Goal: Use online tool/utility: Utilize a website feature to perform a specific function

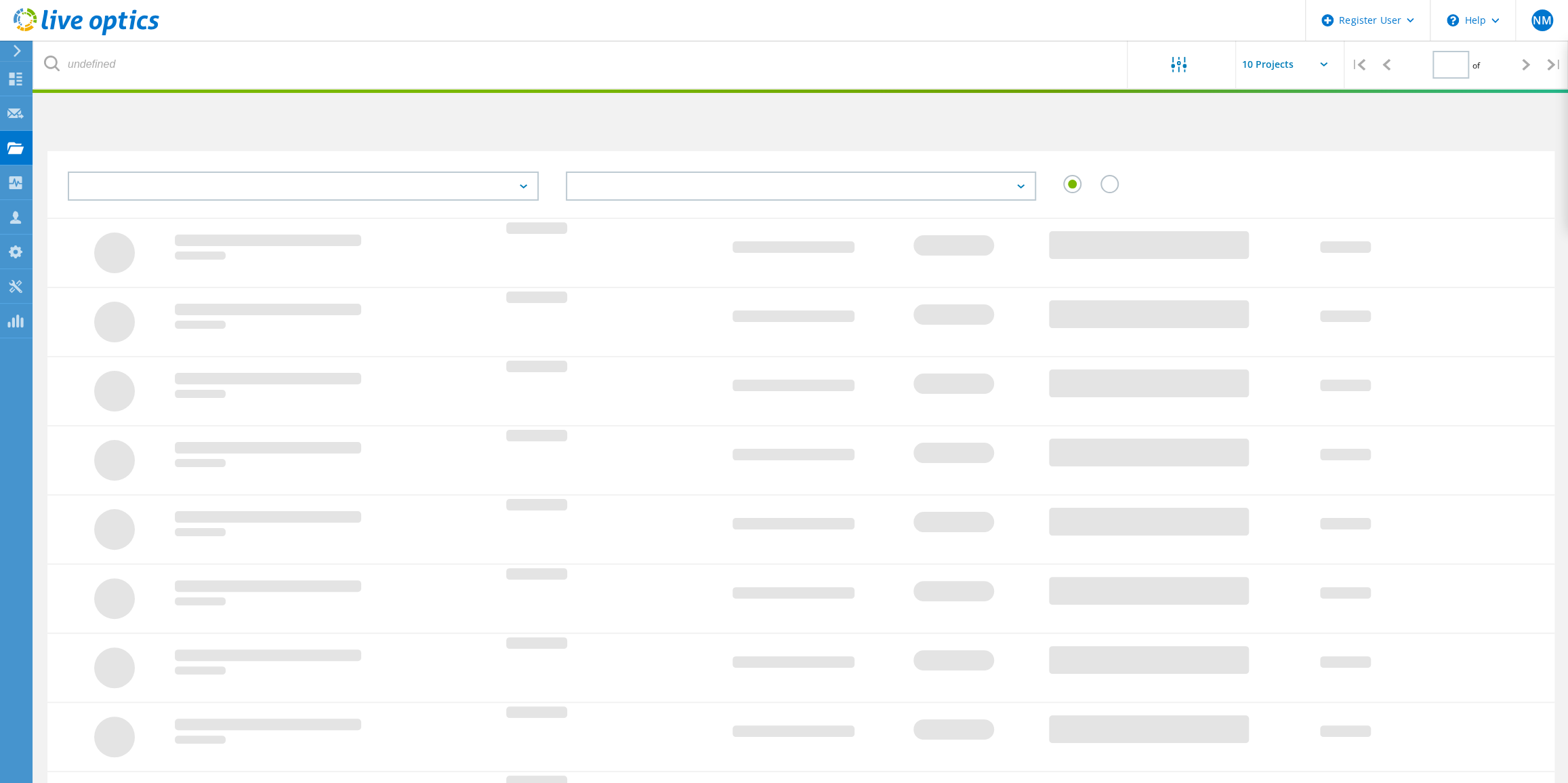
type input "1"
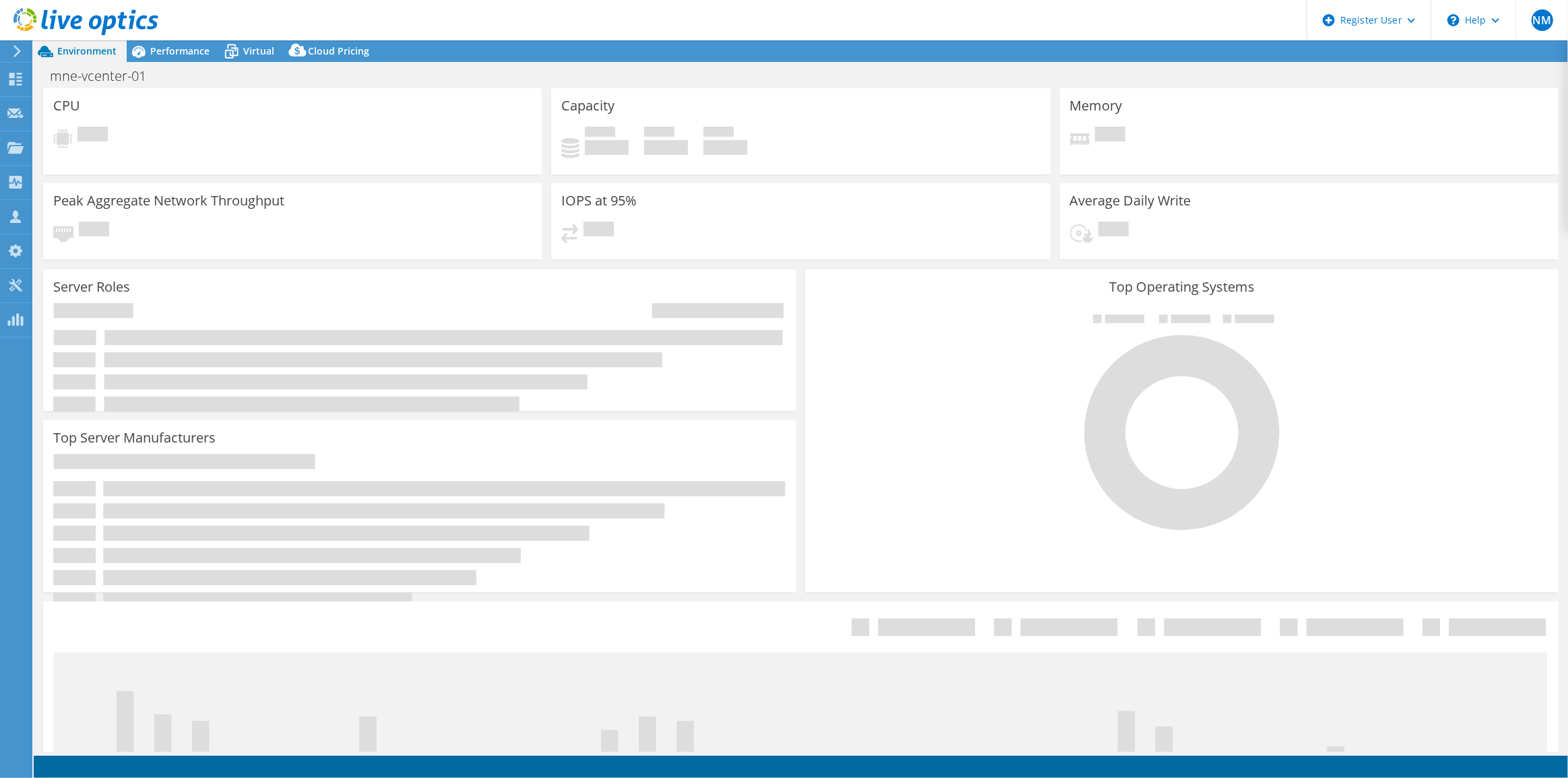
select select "USEast"
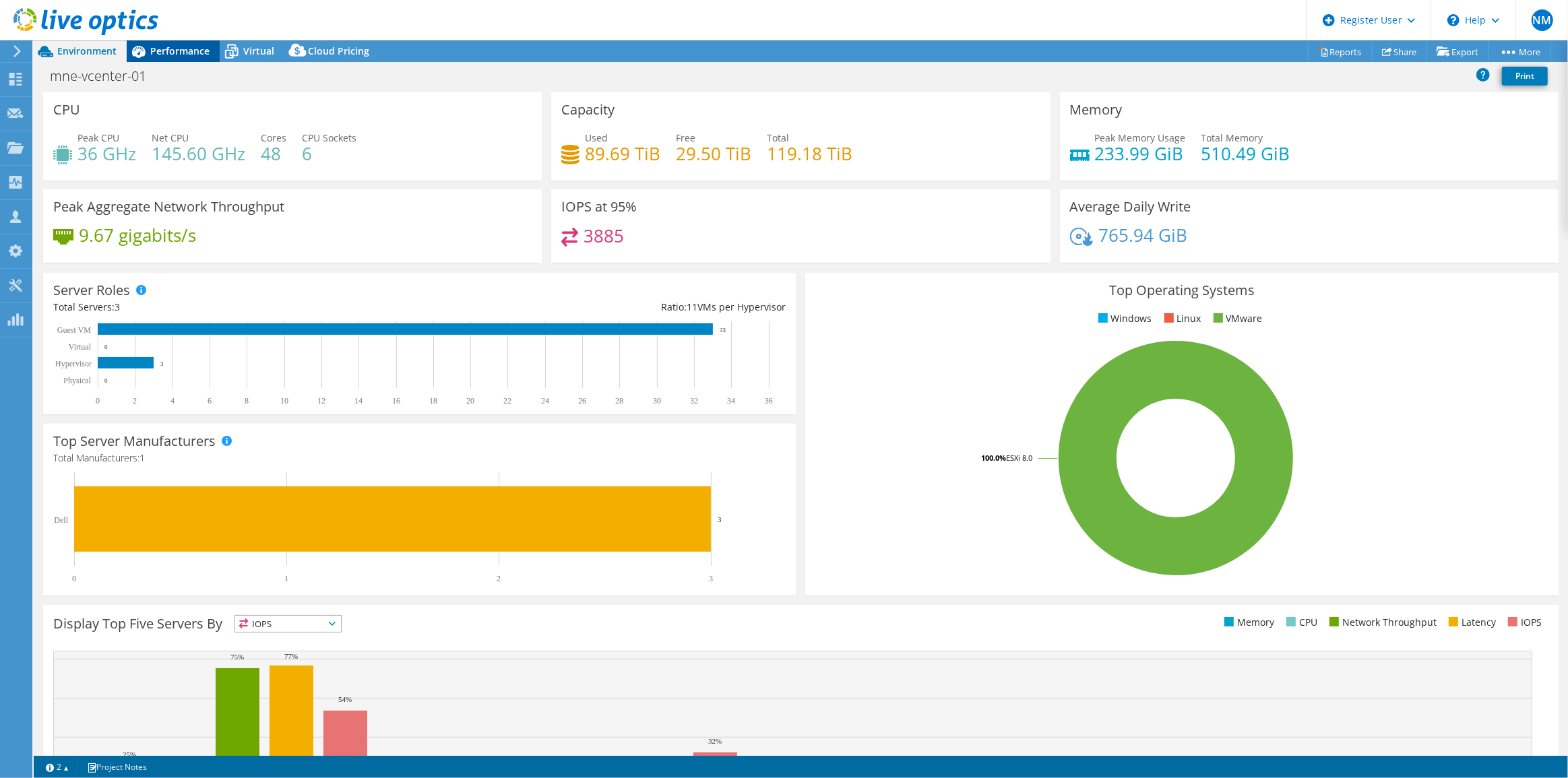
click at [200, 46] on span "Performance" at bounding box center [180, 51] width 59 height 13
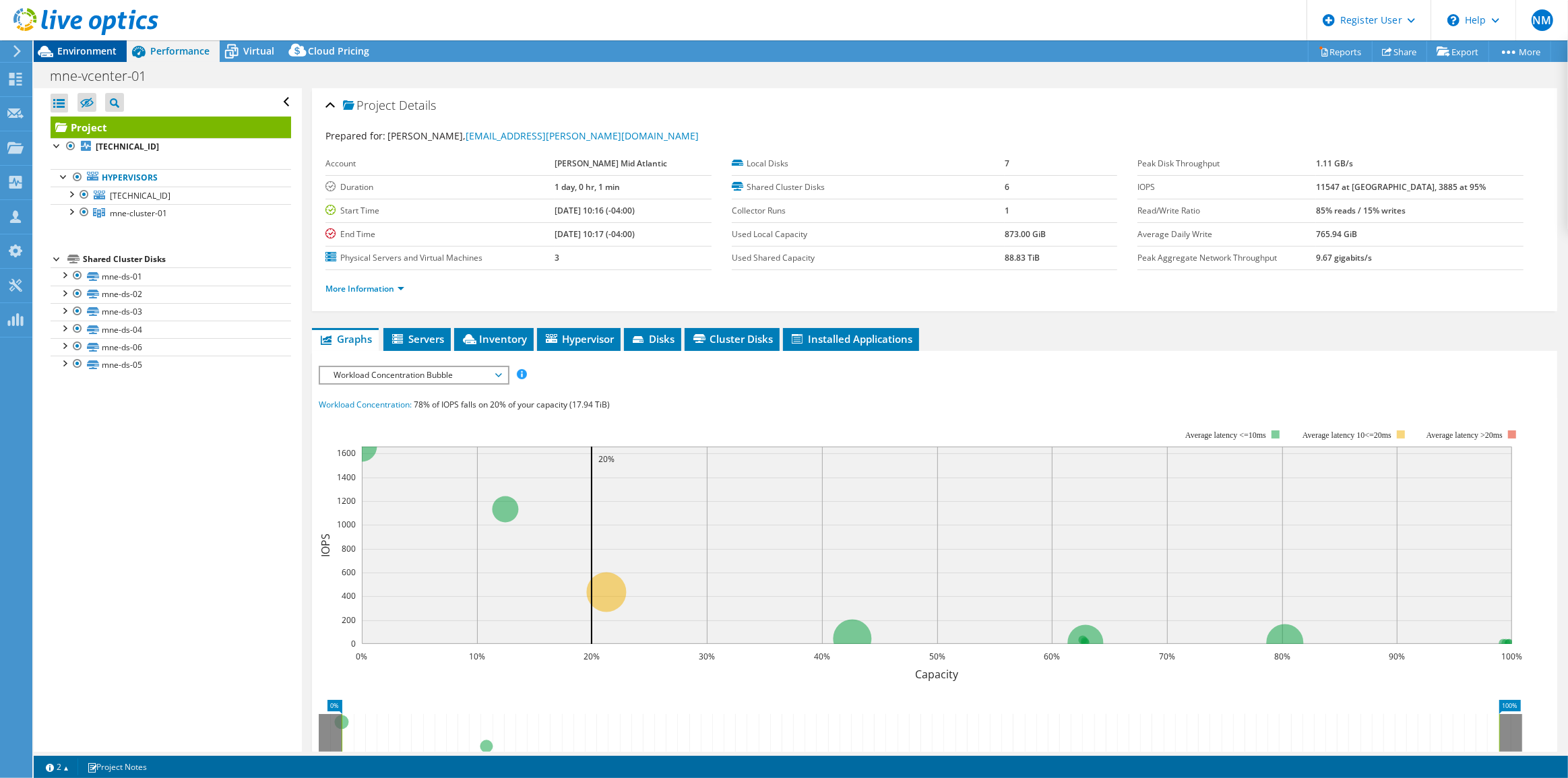
click at [114, 58] on div "Environment" at bounding box center [80, 51] width 93 height 21
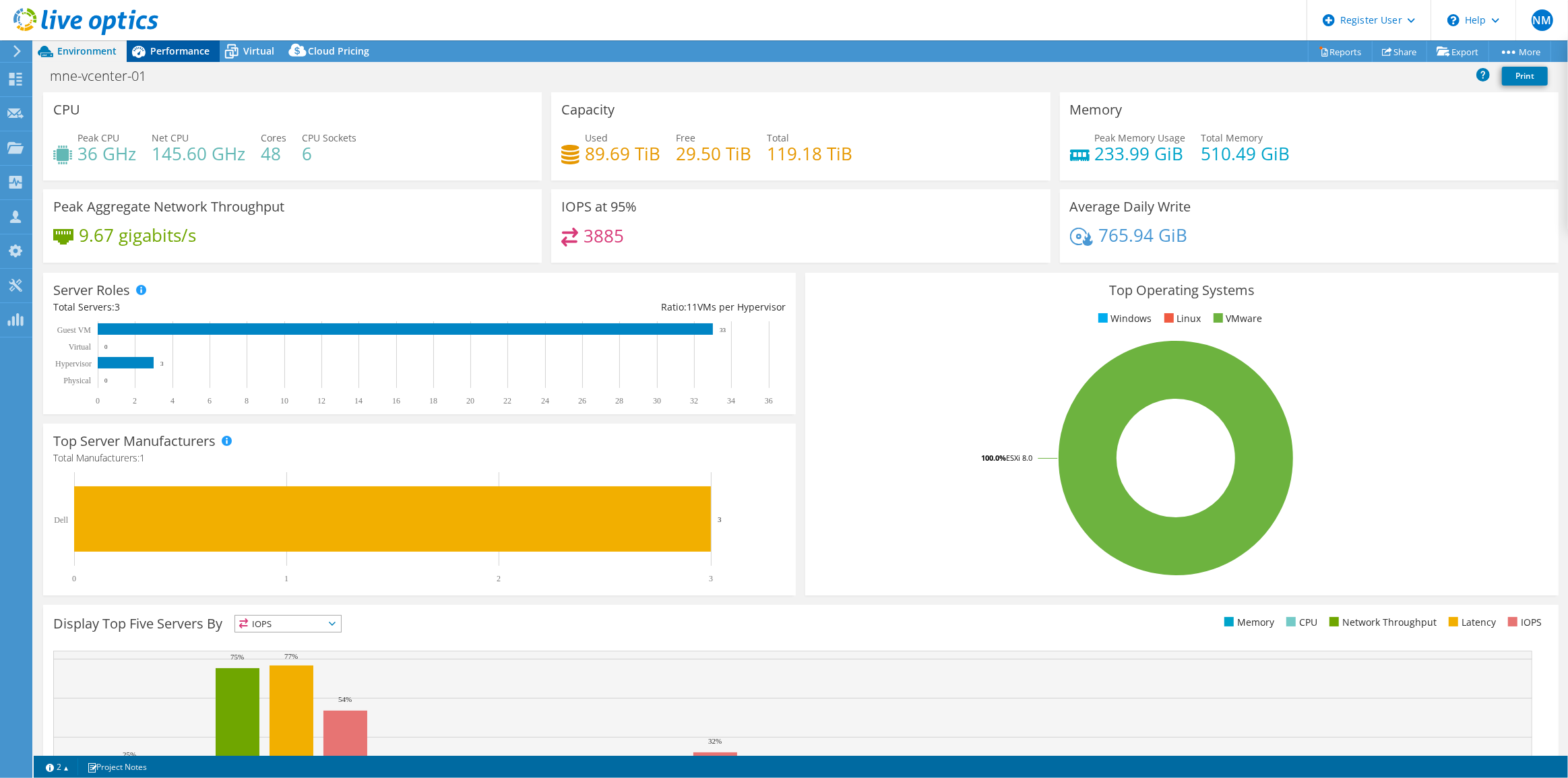
click at [178, 51] on span "Performance" at bounding box center [180, 51] width 59 height 13
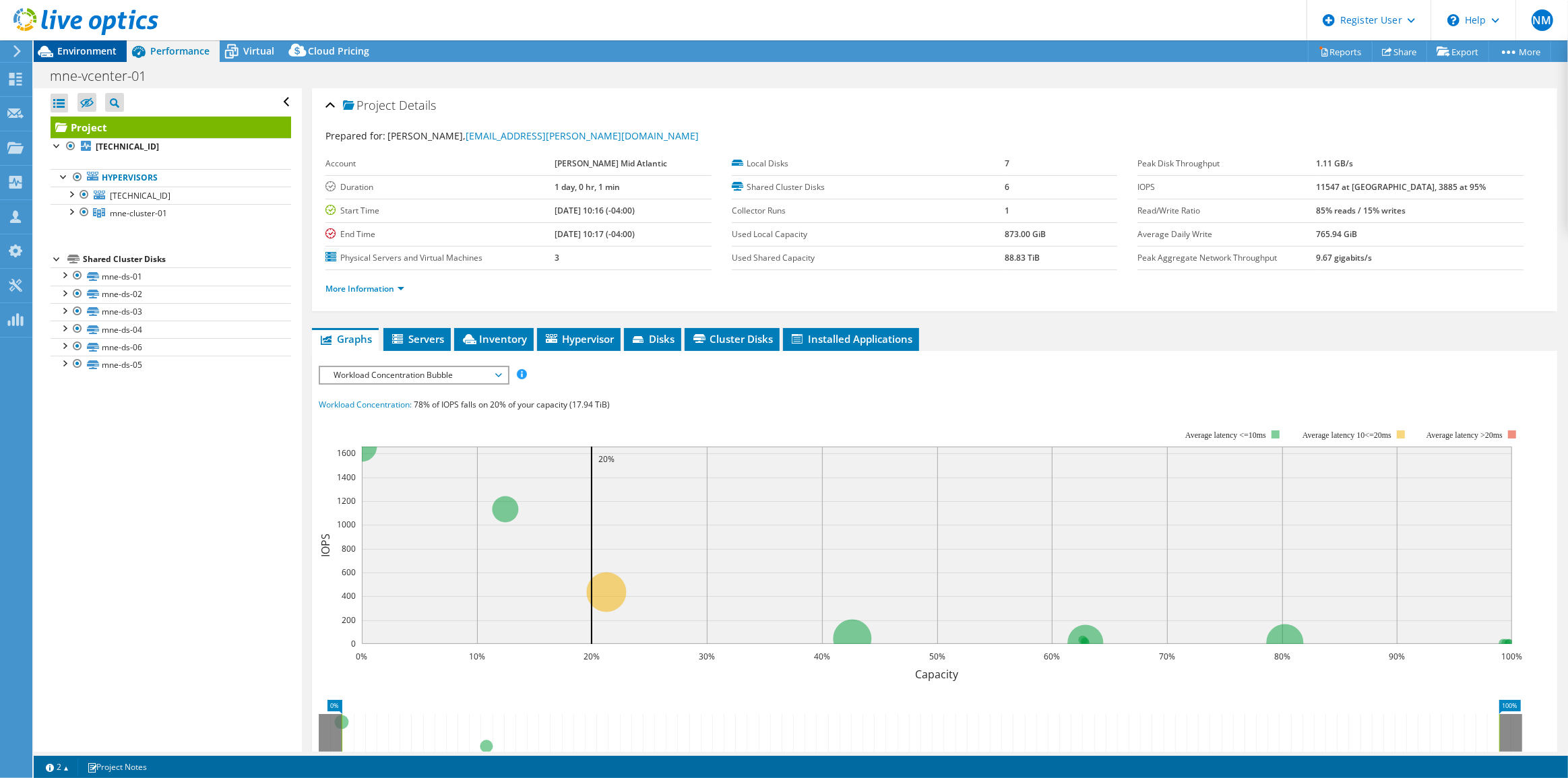
click at [69, 54] on span "Environment" at bounding box center [87, 51] width 59 height 13
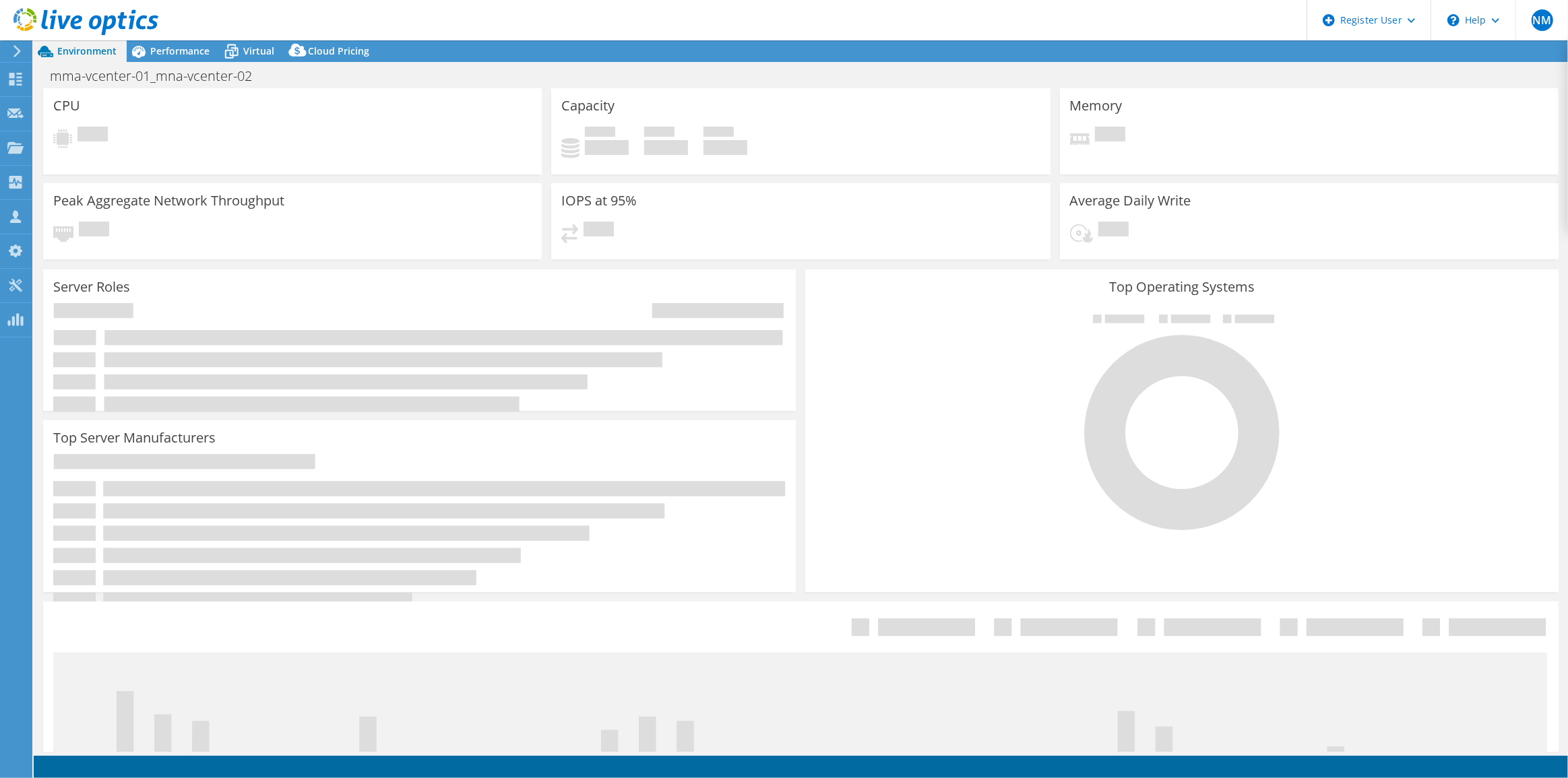
select select "USD"
select select "USEast"
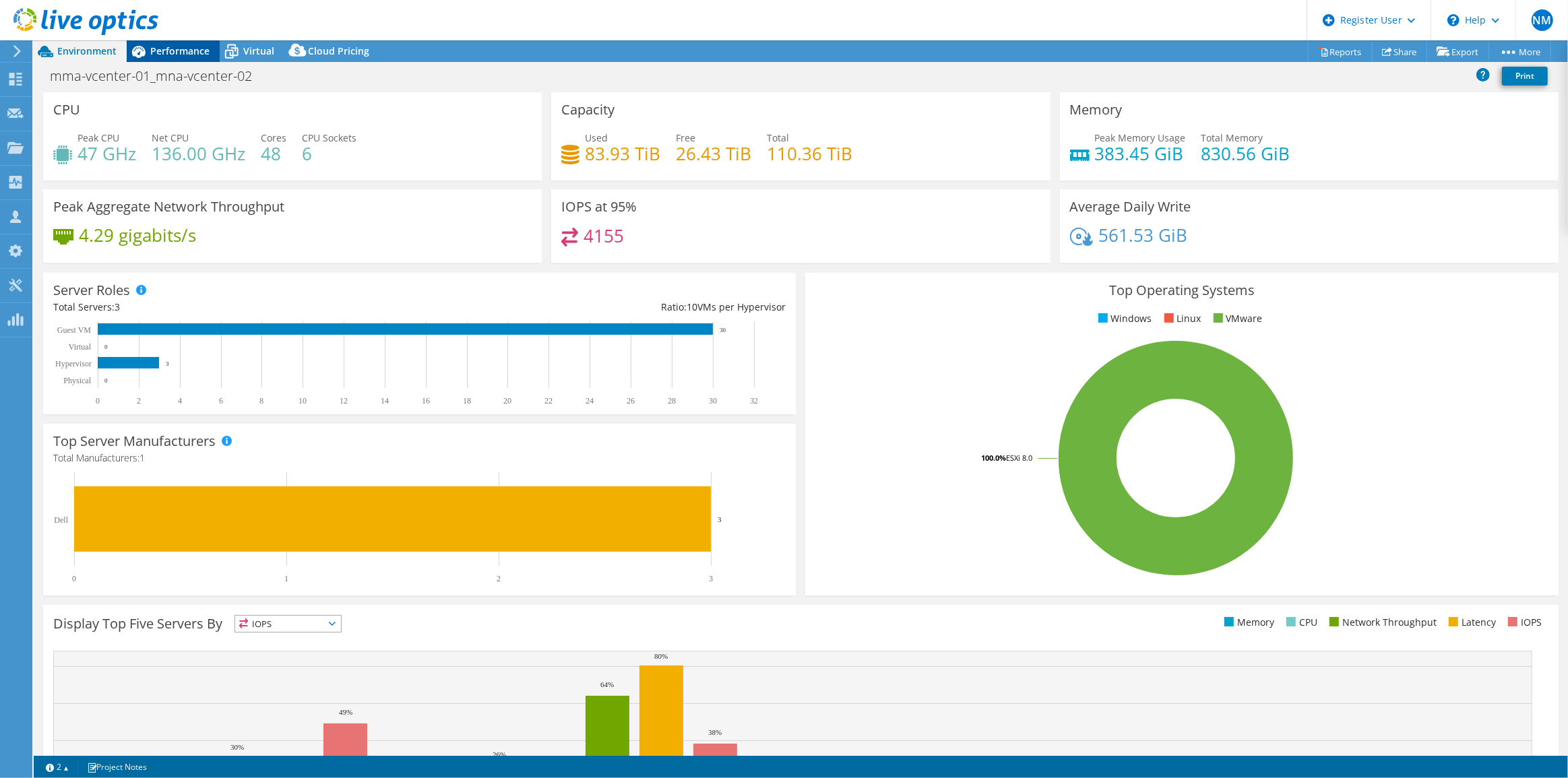
click at [178, 48] on span "Performance" at bounding box center [180, 51] width 59 height 13
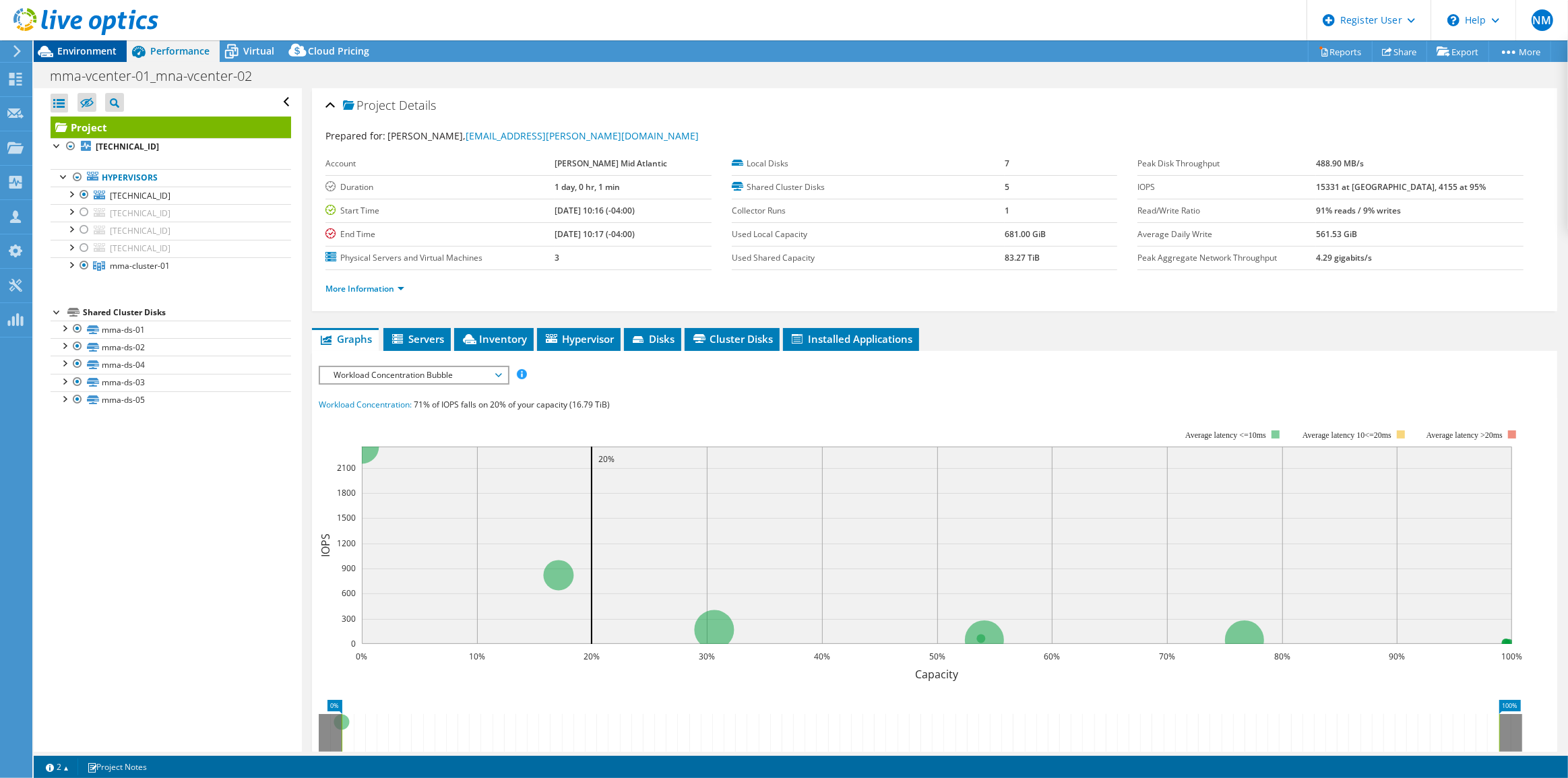
click at [74, 48] on span "Environment" at bounding box center [87, 51] width 59 height 13
